Goal: Navigation & Orientation: Find specific page/section

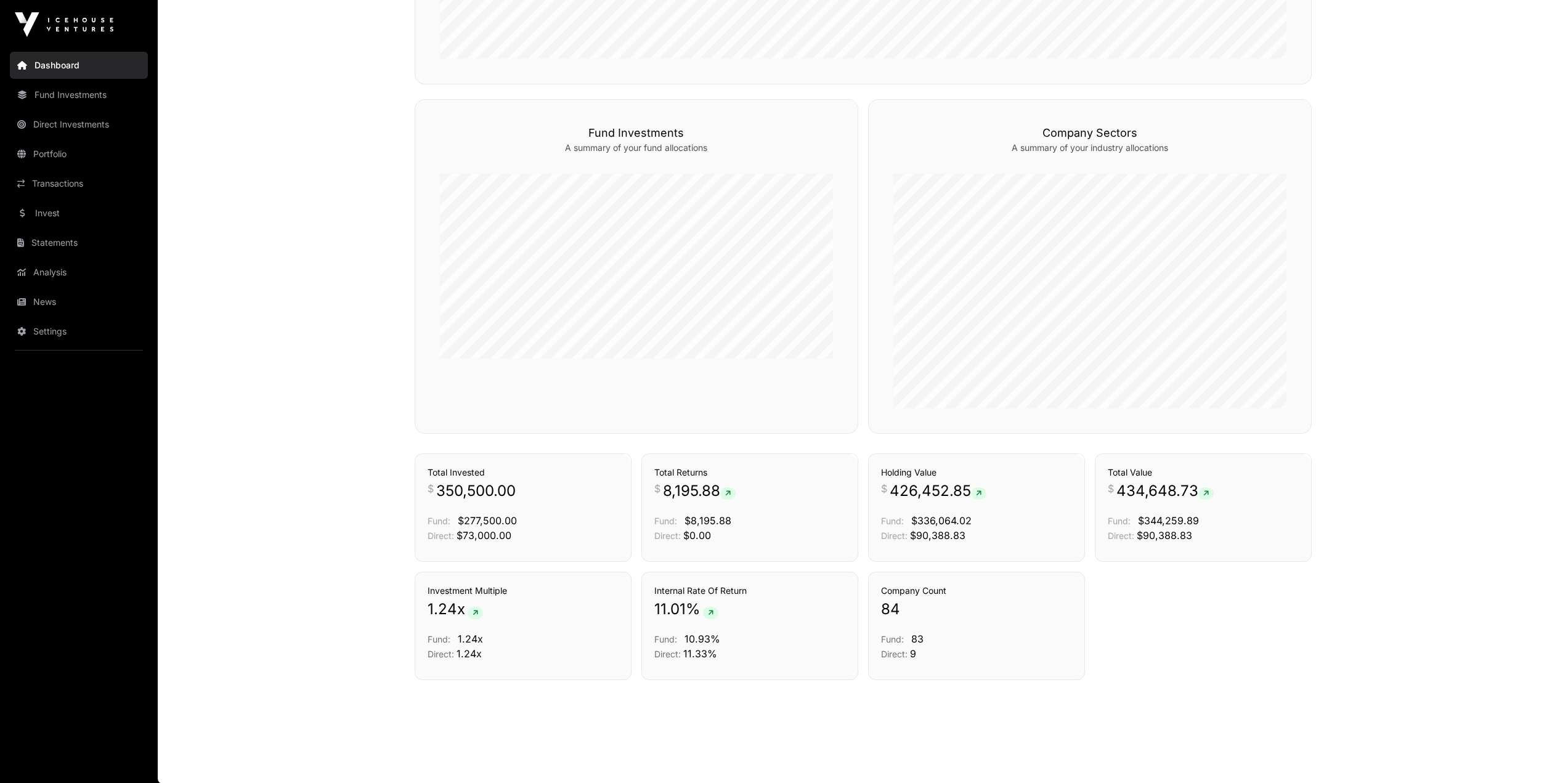
scroll to position [539, 0]
click at [30, 299] on link "News" at bounding box center [79, 302] width 138 height 27
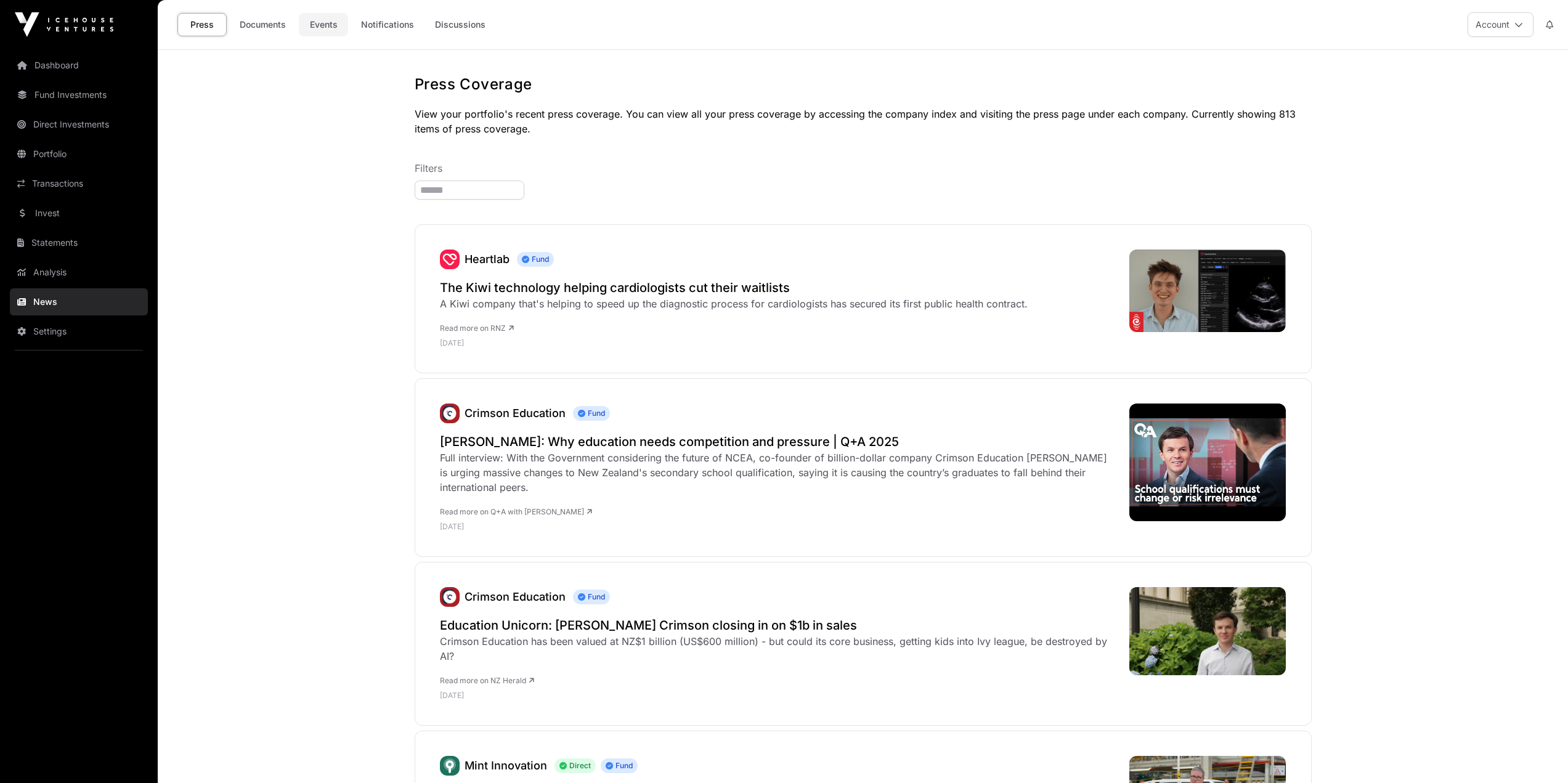
click at [315, 28] on link "Events" at bounding box center [323, 24] width 49 height 24
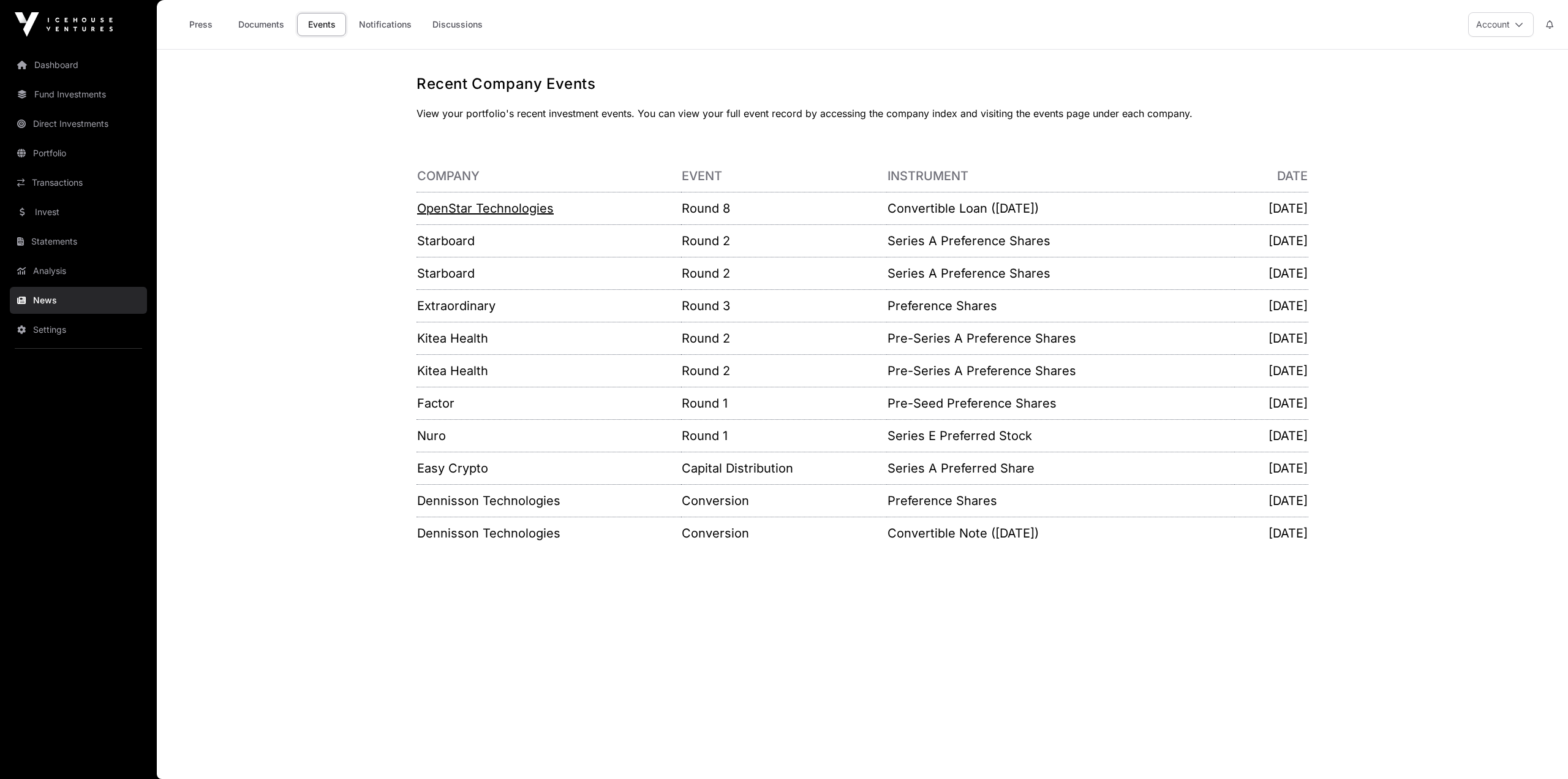
click at [535, 205] on link "OpenStar Technologies" at bounding box center [485, 208] width 136 height 15
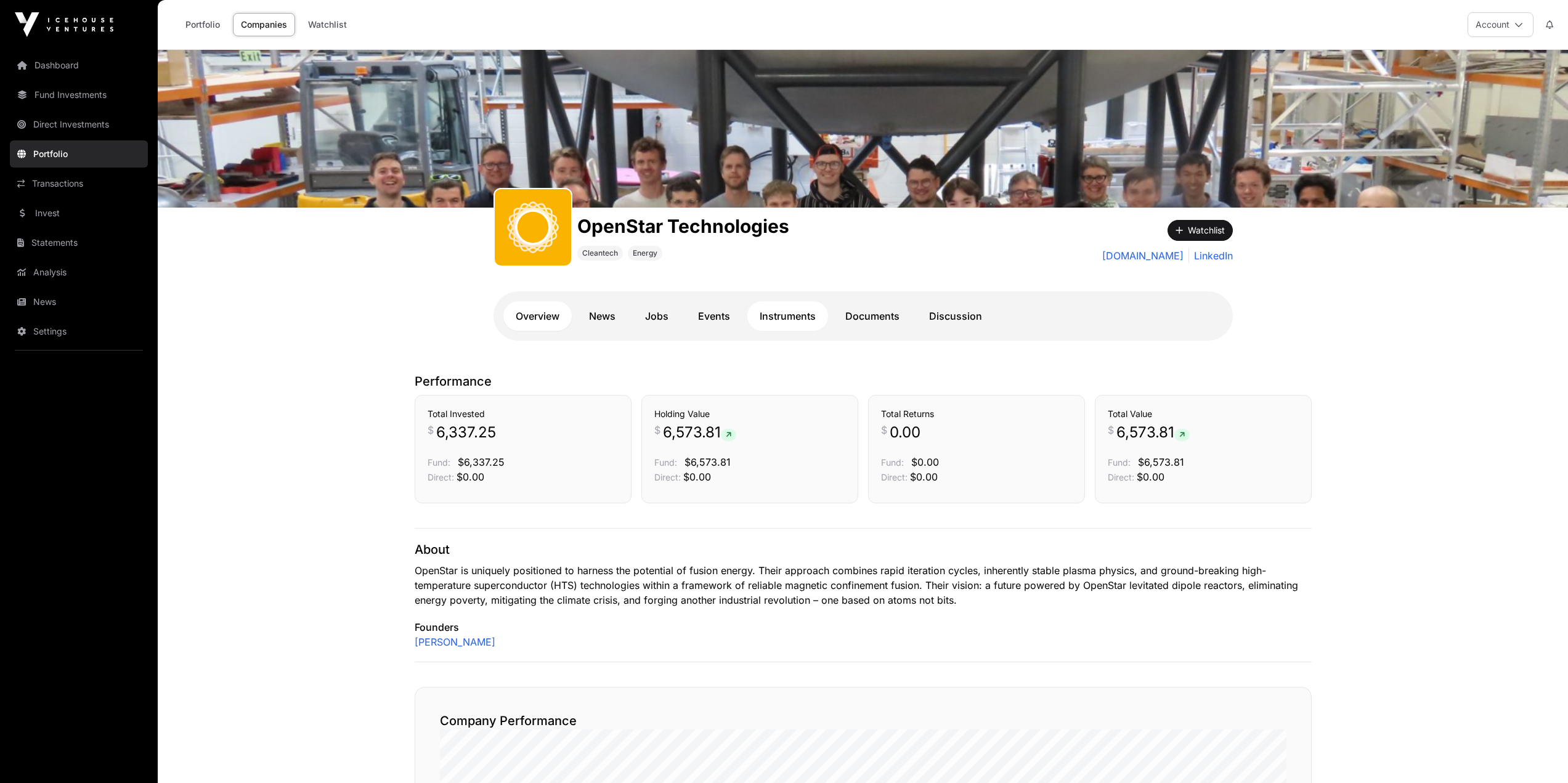
click at [783, 317] on link "Instruments" at bounding box center [787, 316] width 80 height 30
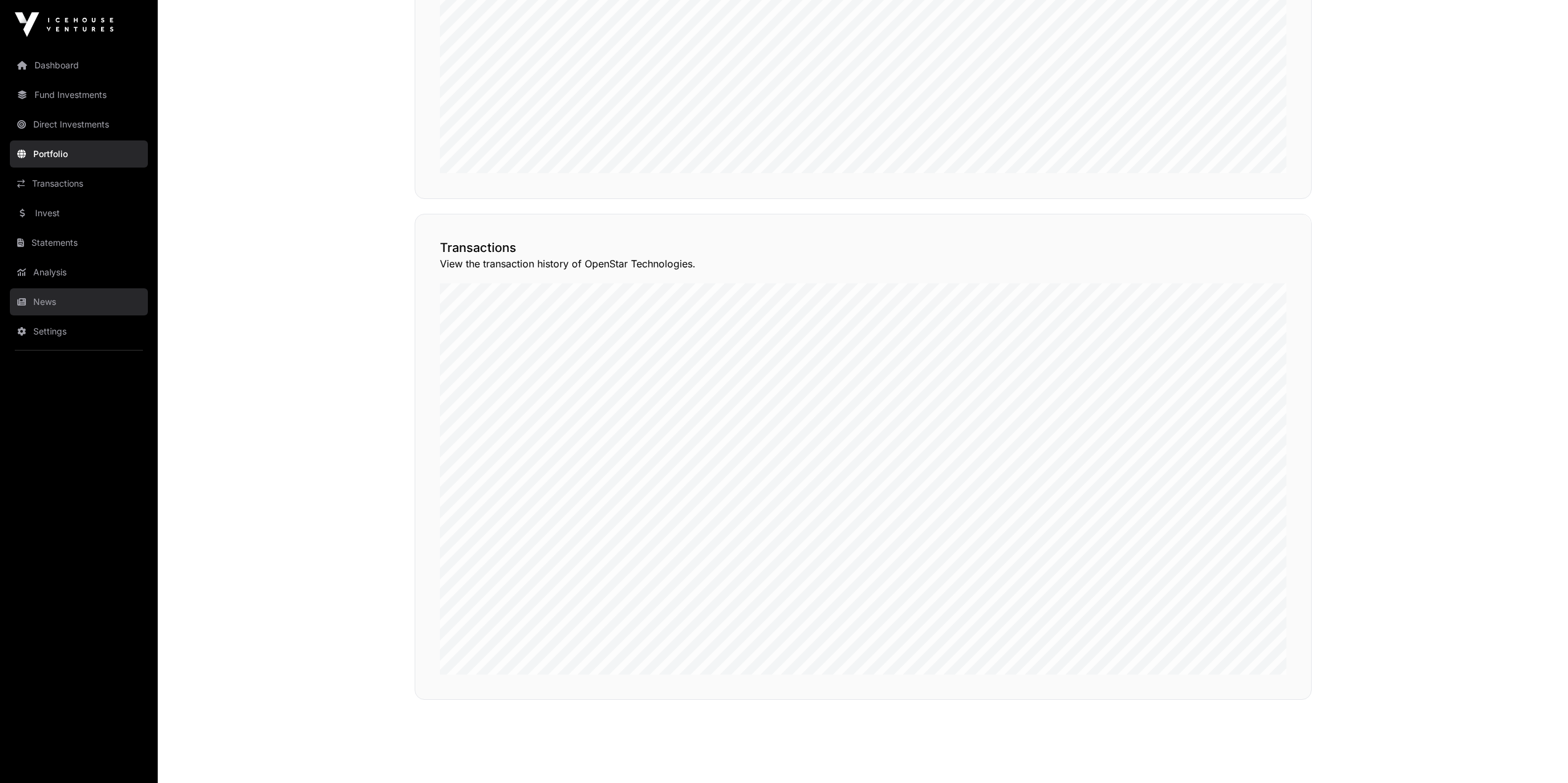
scroll to position [926, 0]
click at [105, 299] on link "News" at bounding box center [79, 302] width 138 height 27
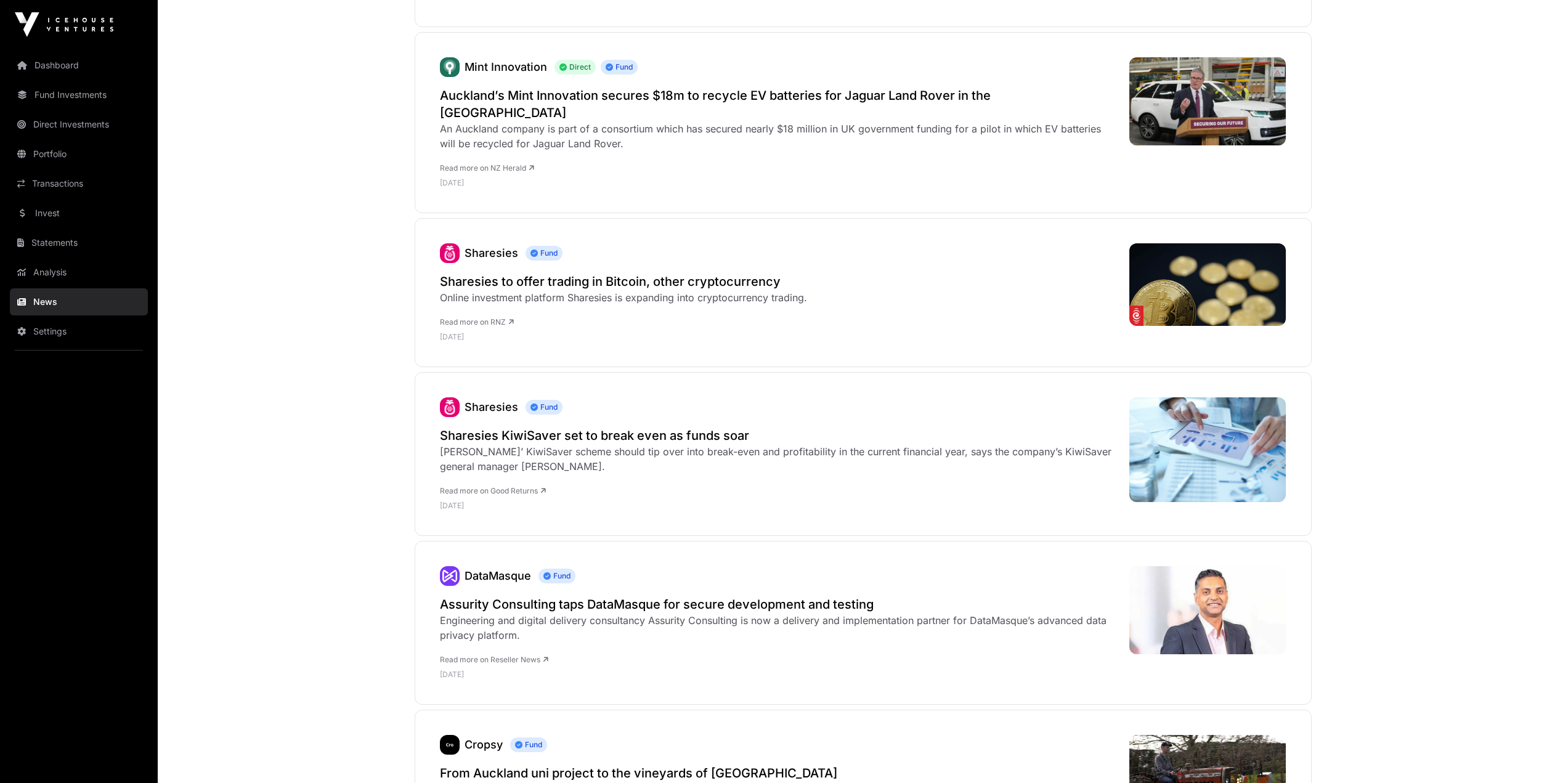
scroll to position [616, 0]
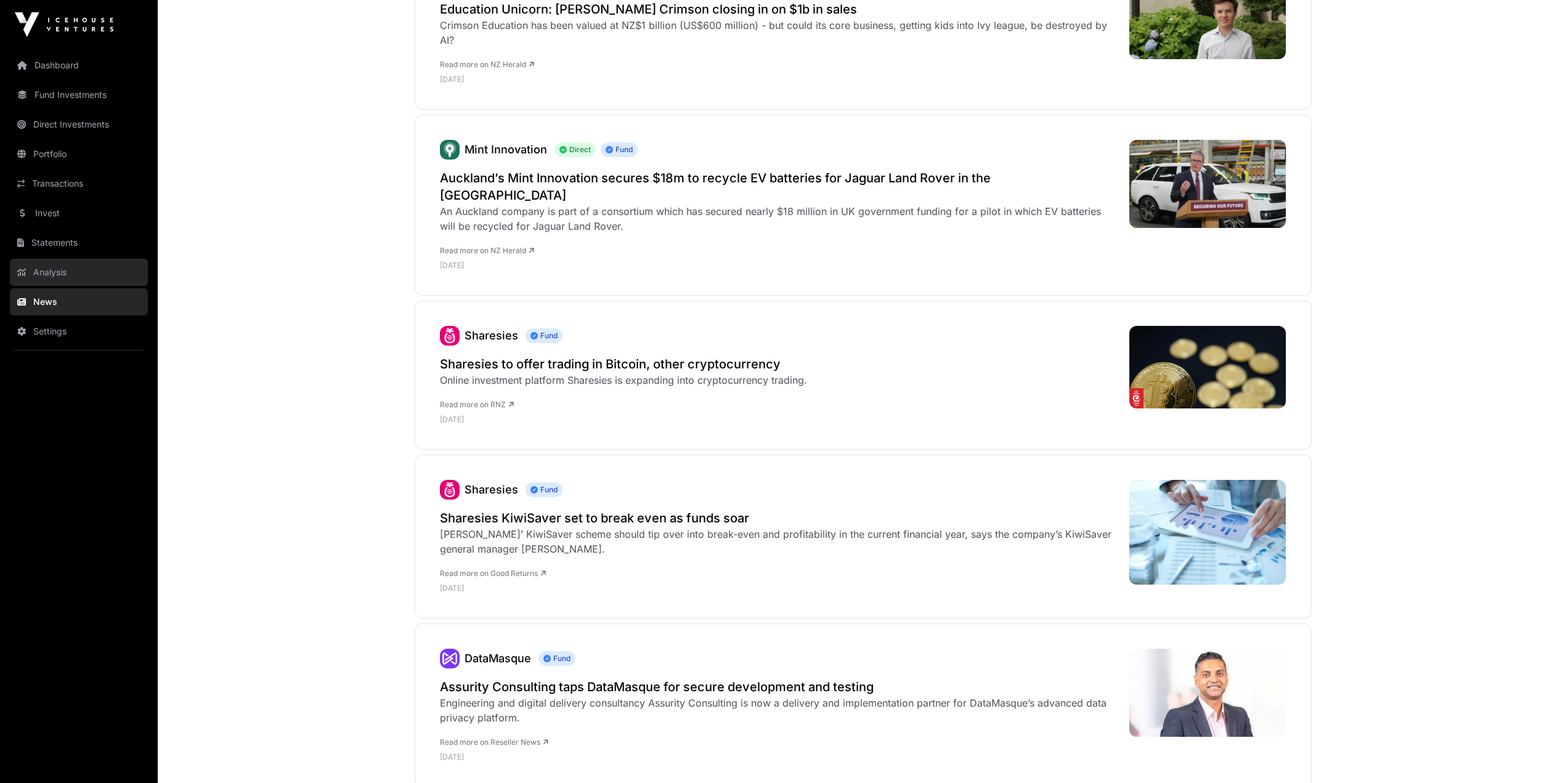
click at [53, 276] on link "Analysis" at bounding box center [79, 272] width 138 height 27
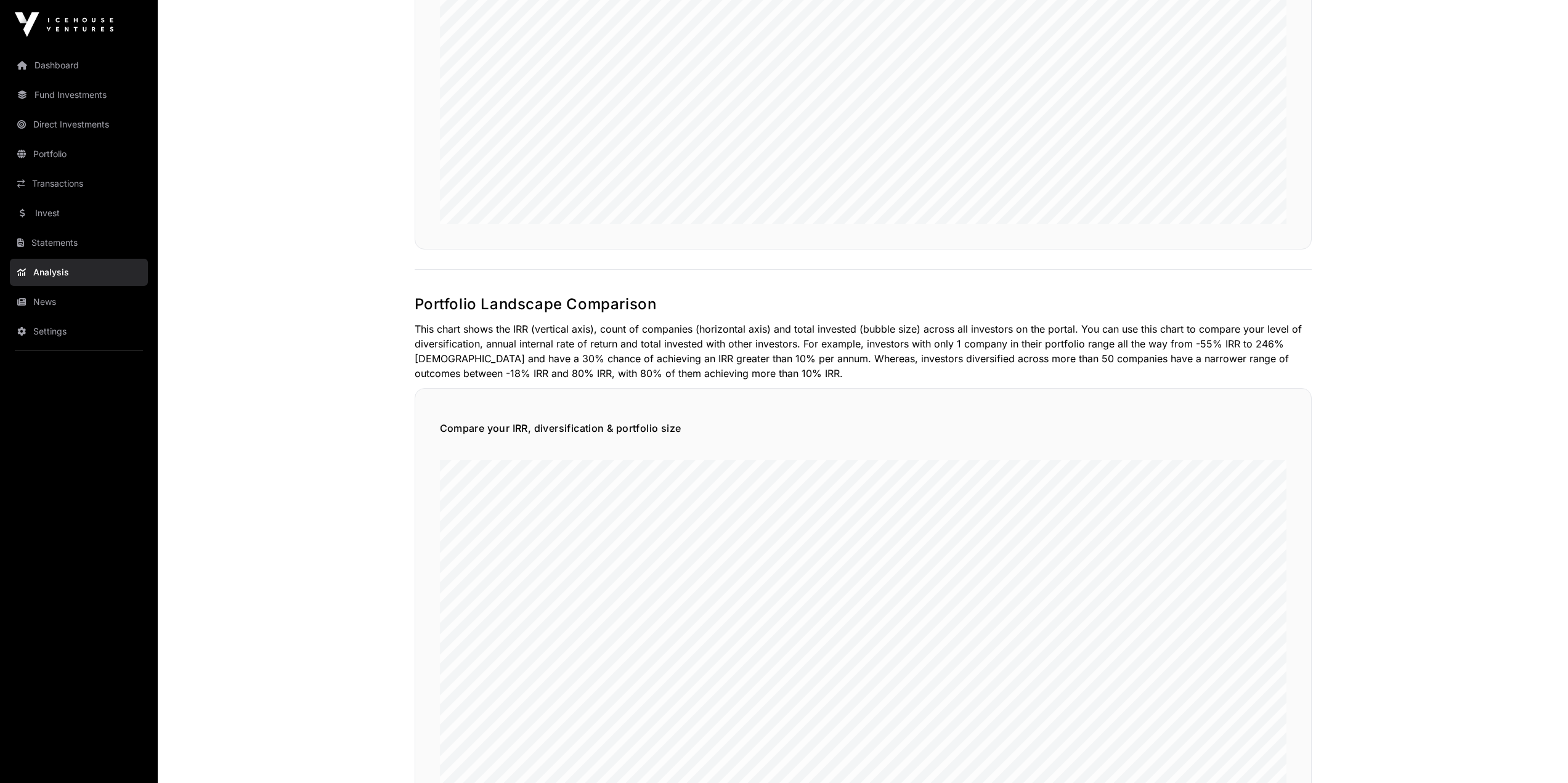
scroll to position [739, 0]
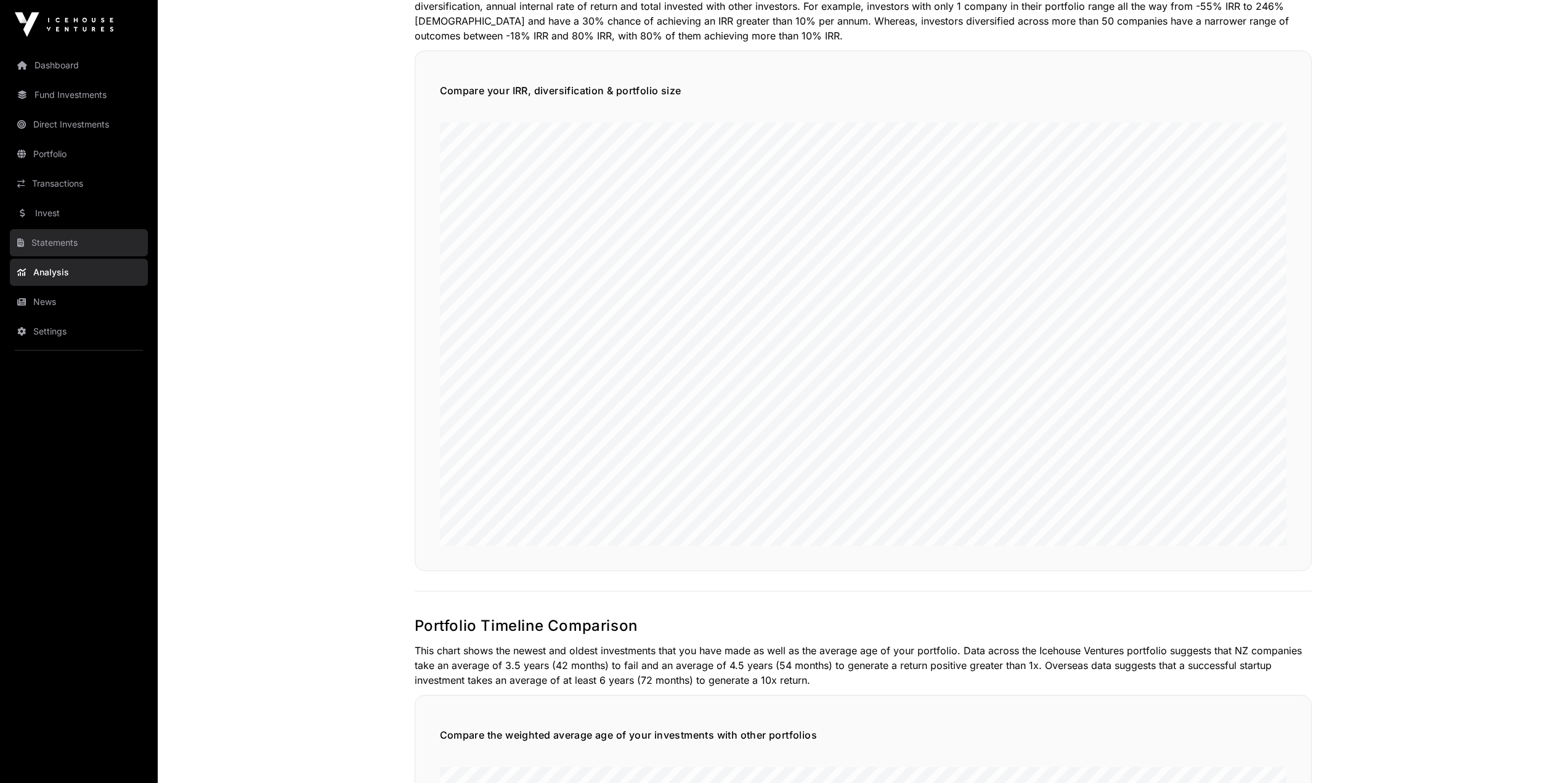
click at [72, 239] on link "Statements" at bounding box center [79, 243] width 138 height 27
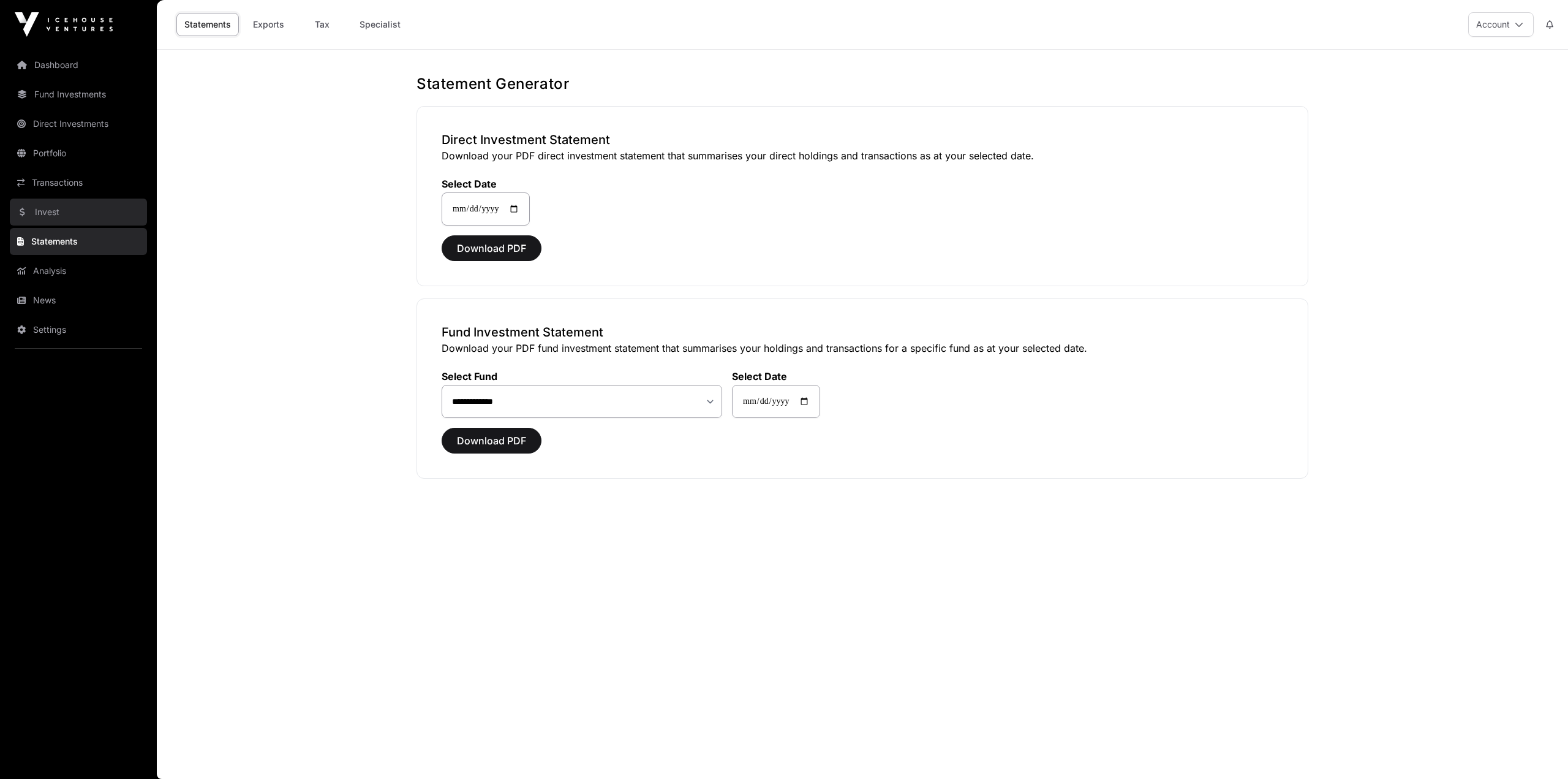
click at [68, 223] on link "Invest" at bounding box center [79, 212] width 137 height 27
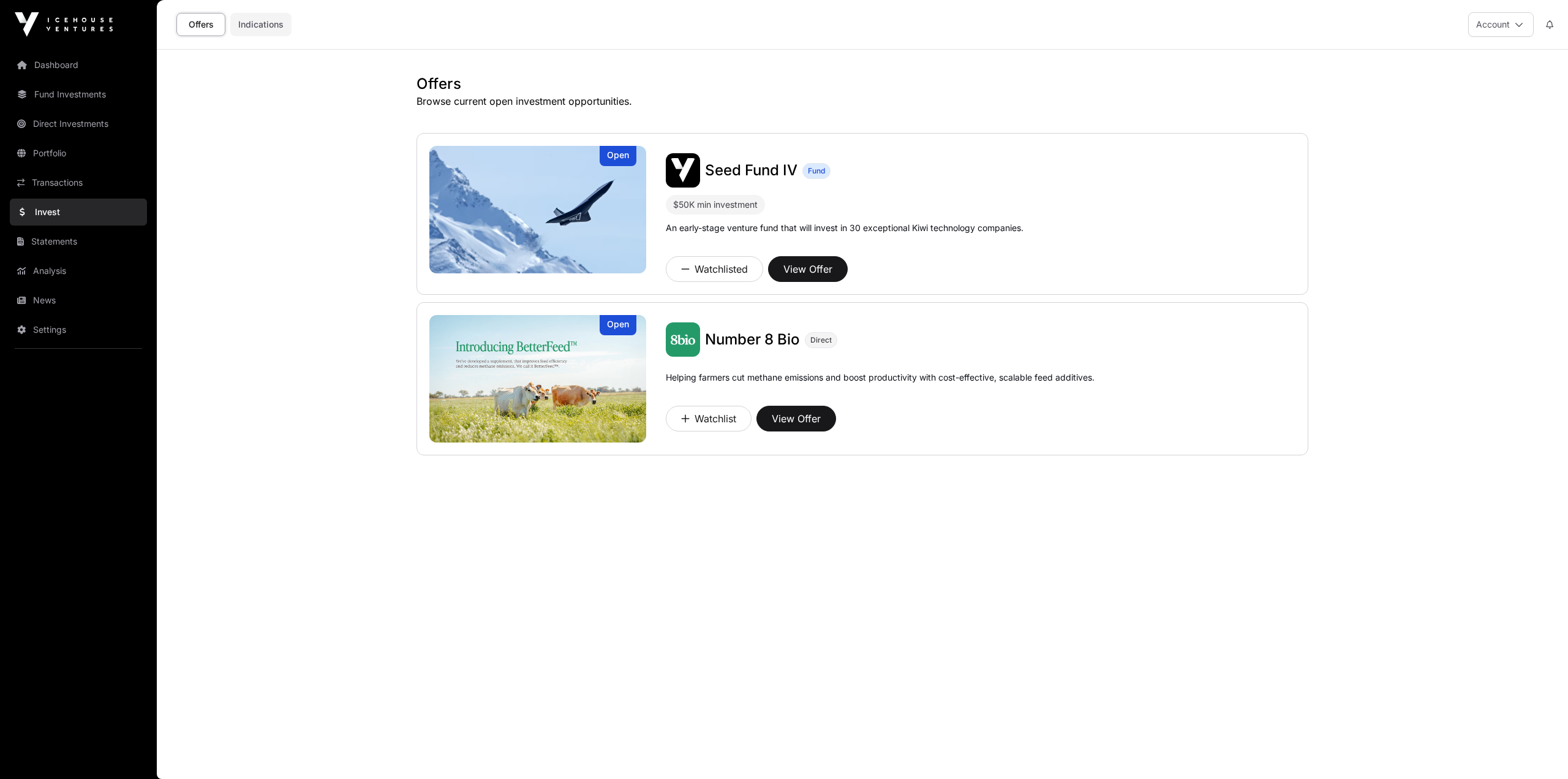
click at [246, 24] on link "Indications" at bounding box center [261, 24] width 61 height 24
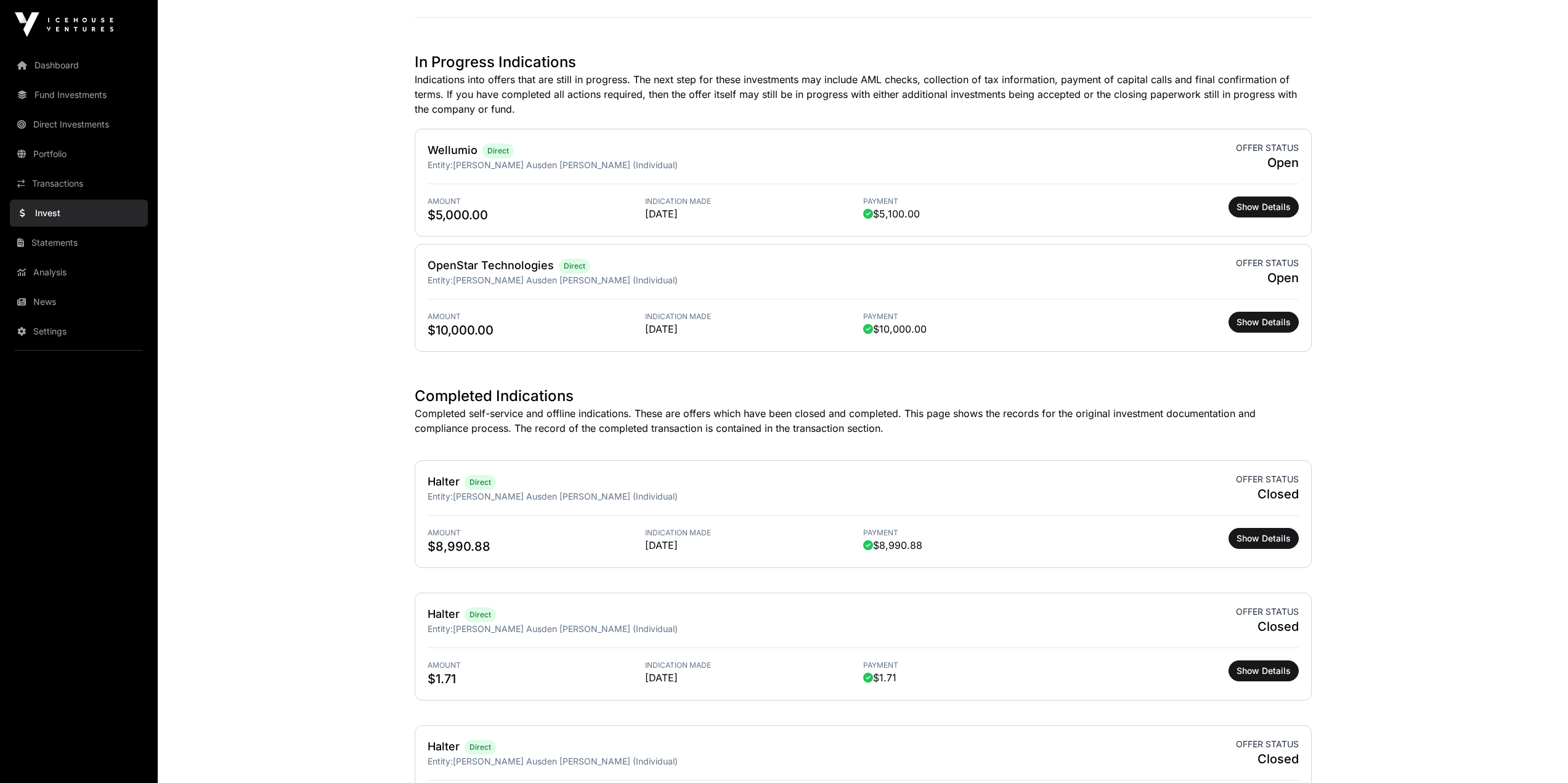
scroll to position [184, 0]
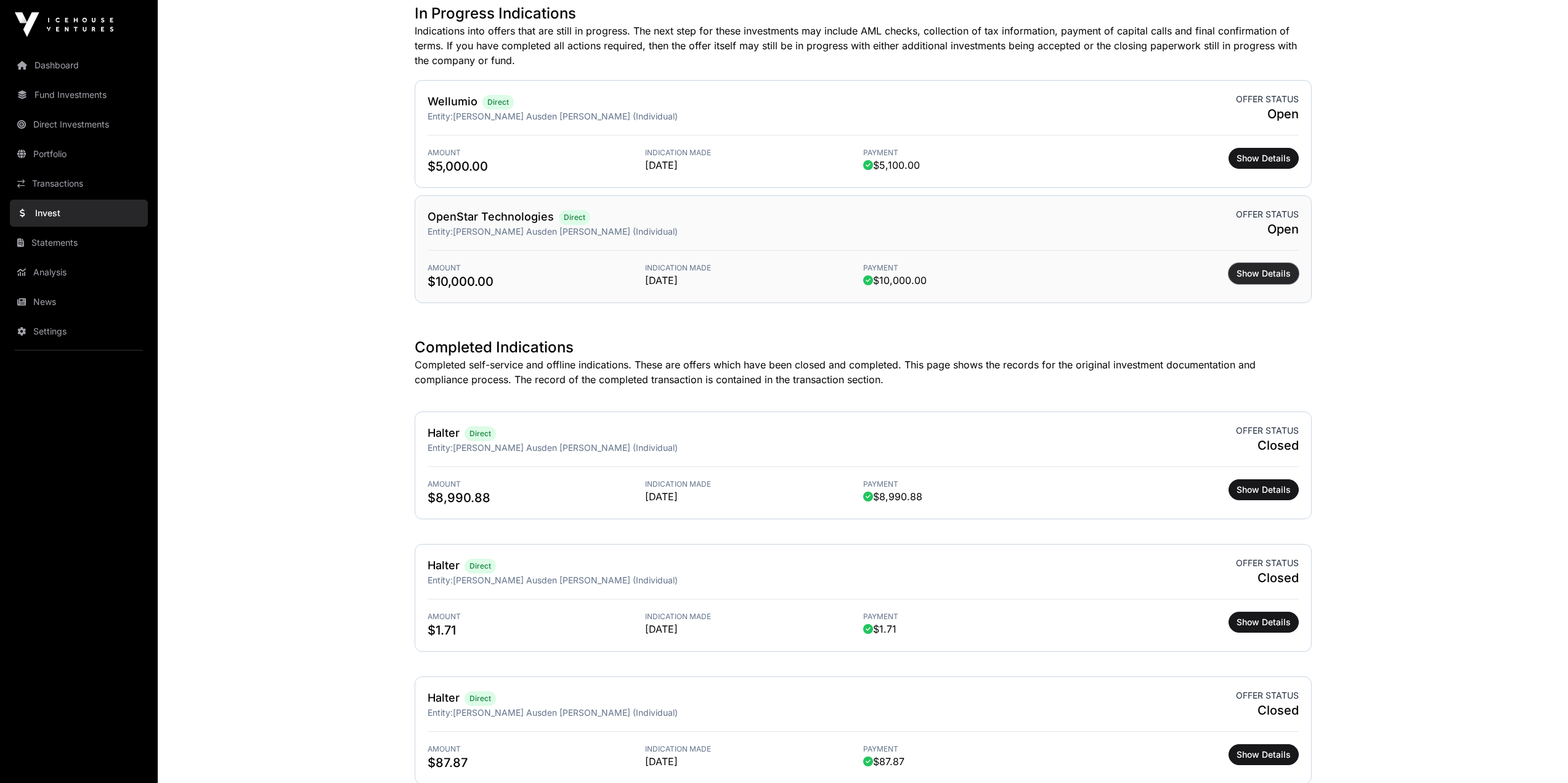
click at [1285, 266] on button "Show Details" at bounding box center [1264, 273] width 70 height 21
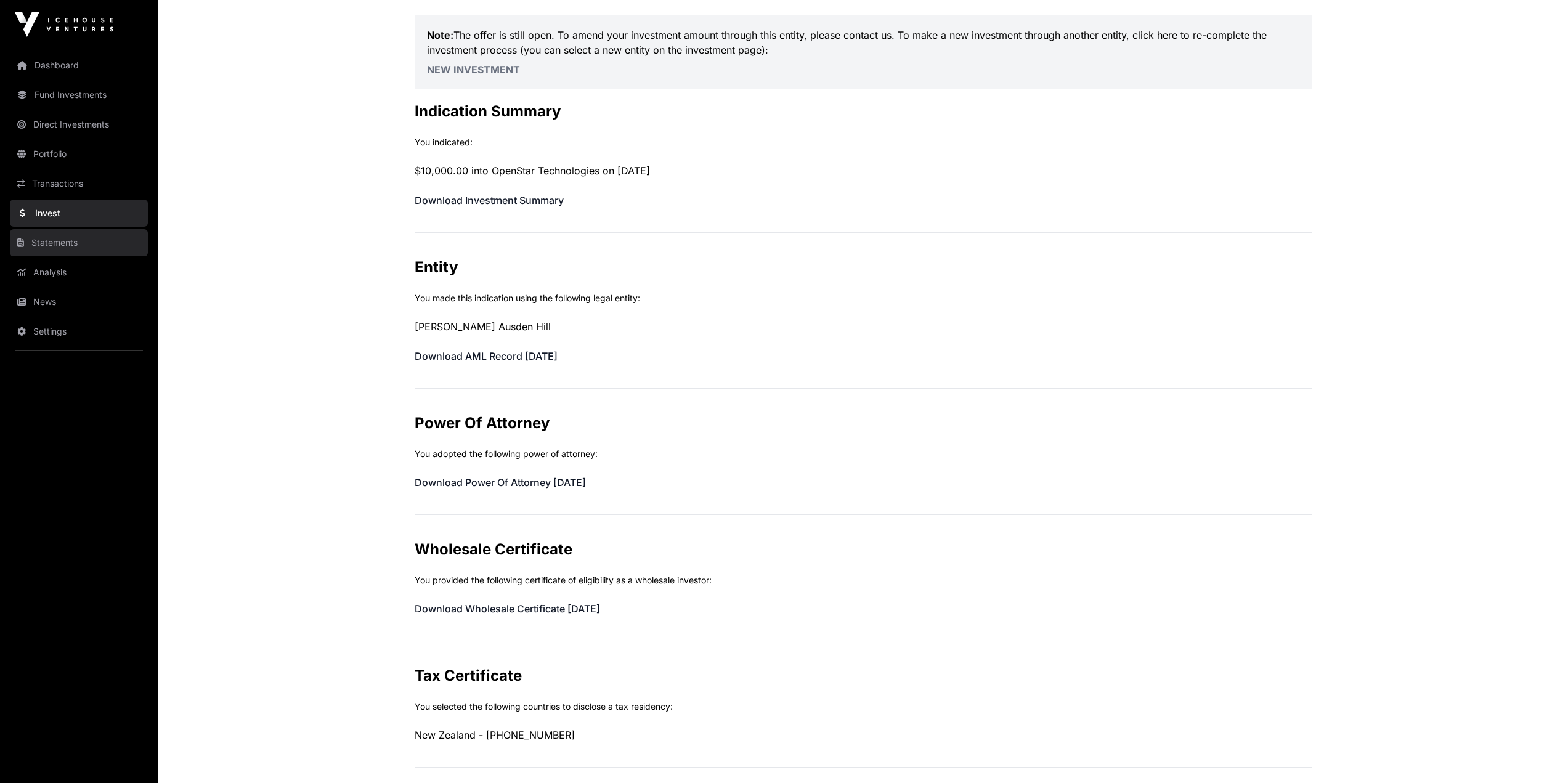
scroll to position [123, 0]
click at [73, 72] on link "Dashboard" at bounding box center [79, 66] width 138 height 27
